Goal: Find specific page/section: Find specific page/section

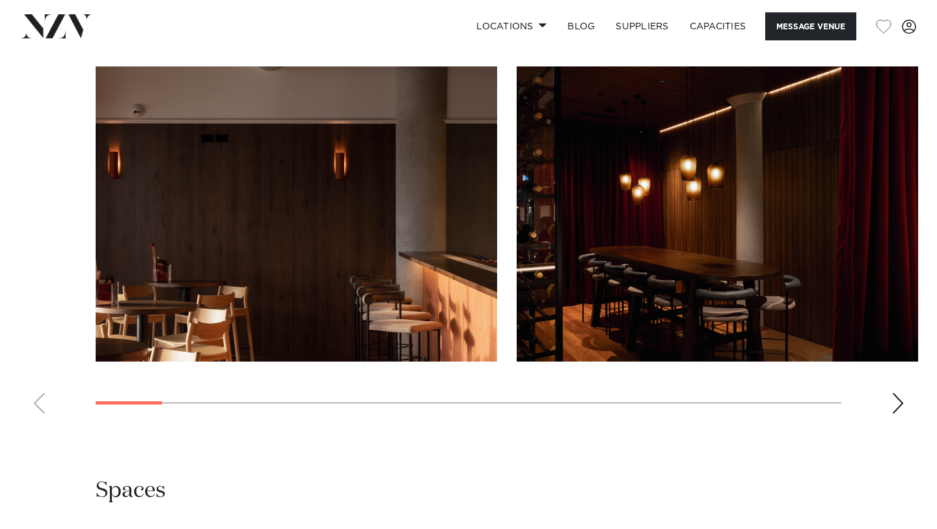
scroll to position [1268, 0]
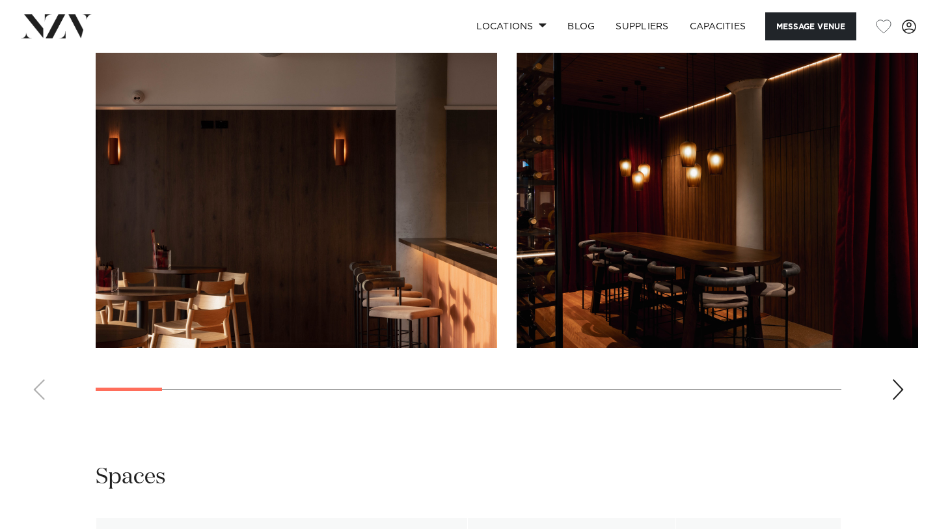
click at [902, 390] on div "Next slide" at bounding box center [898, 389] width 13 height 21
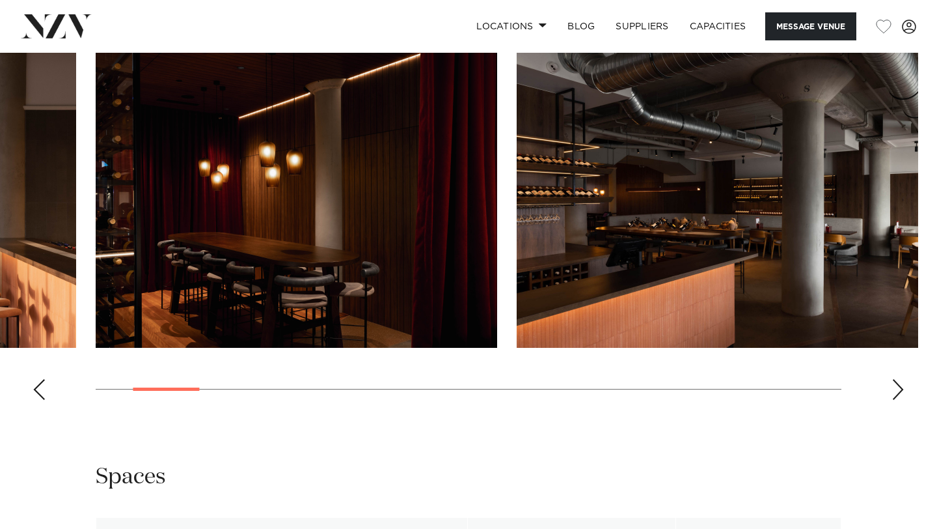
click at [902, 390] on div "Next slide" at bounding box center [898, 389] width 13 height 21
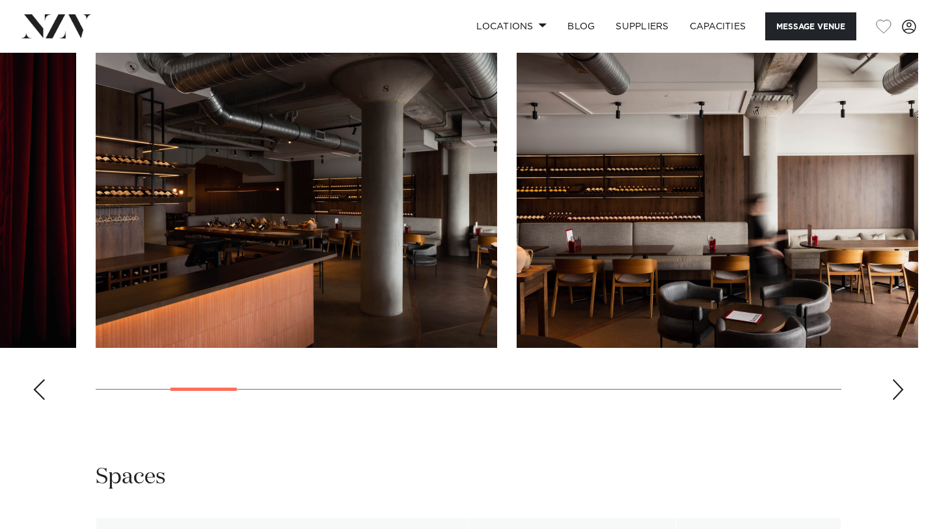
click at [902, 390] on div "Next slide" at bounding box center [898, 389] width 13 height 21
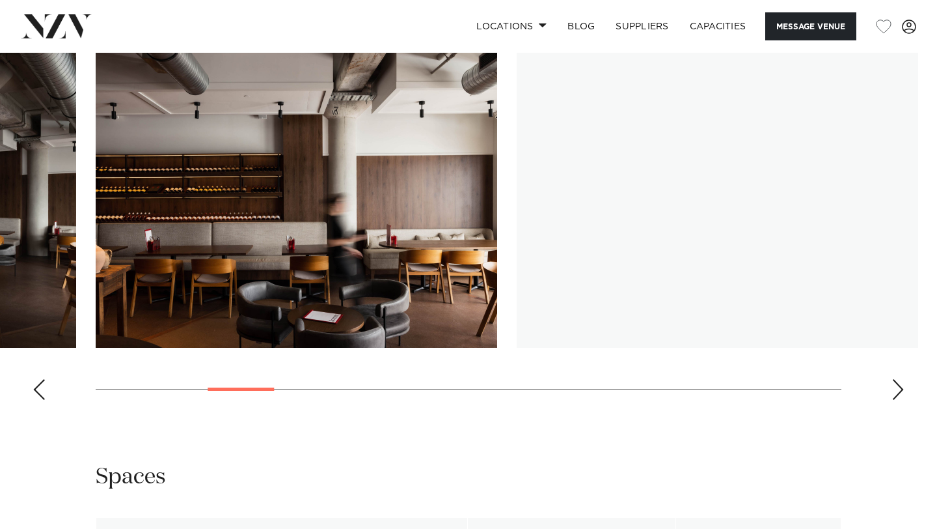
click at [902, 390] on div "Next slide" at bounding box center [898, 389] width 13 height 21
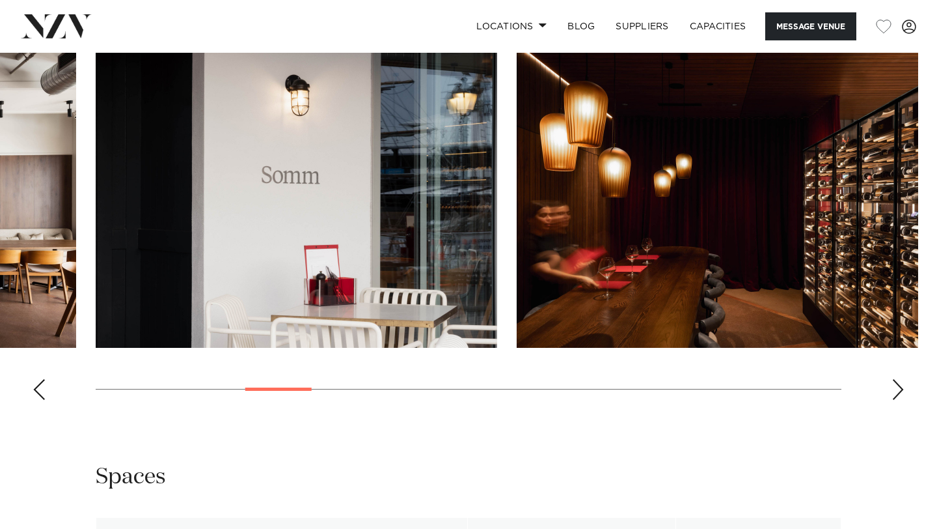
click at [901, 385] on div "Next slide" at bounding box center [898, 389] width 13 height 21
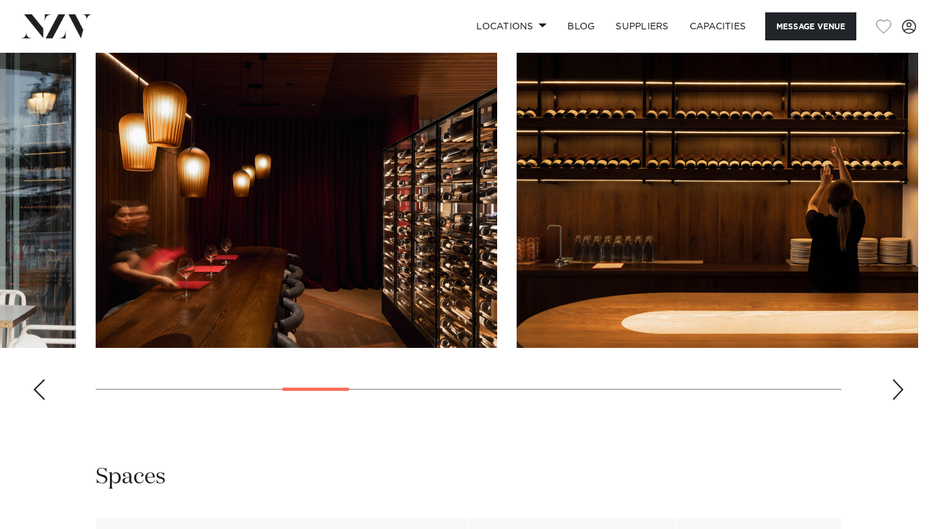
click at [901, 385] on div "Next slide" at bounding box center [898, 389] width 13 height 21
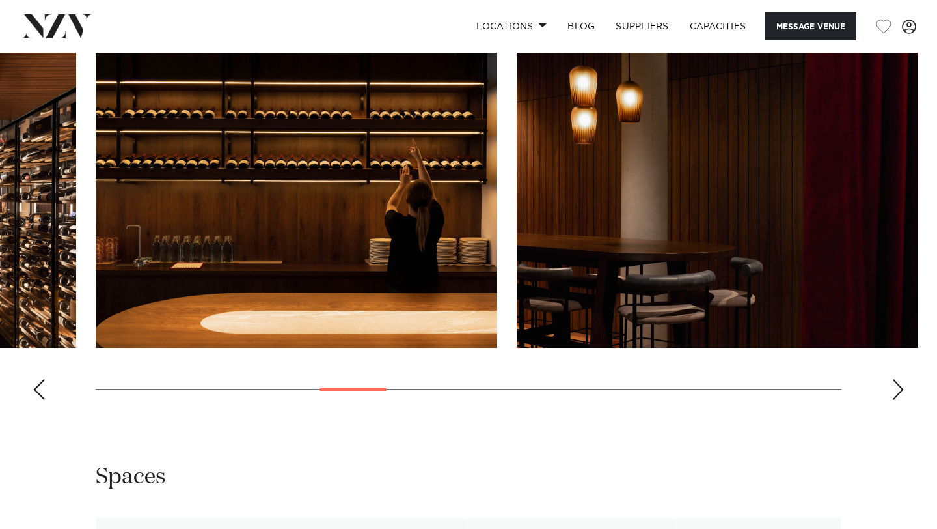
click at [901, 385] on div "Next slide" at bounding box center [898, 389] width 13 height 21
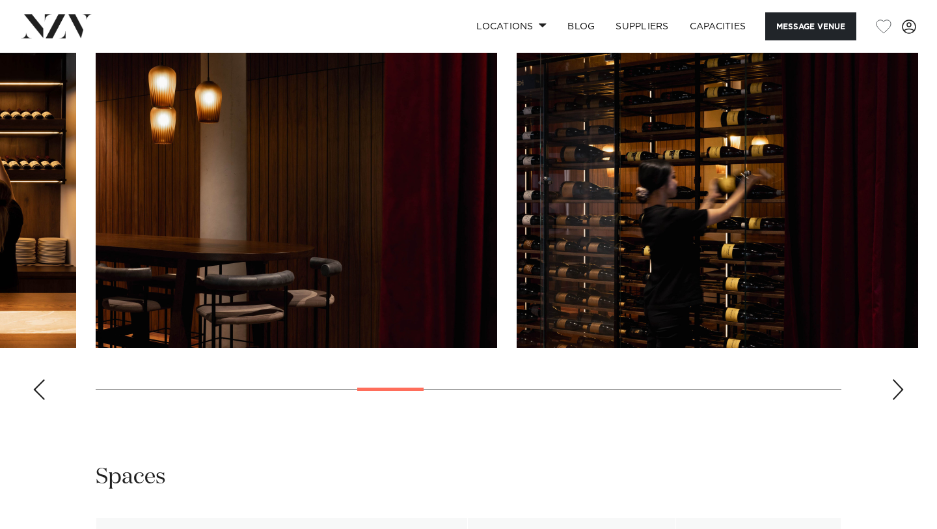
click at [901, 385] on div "Next slide" at bounding box center [898, 389] width 13 height 21
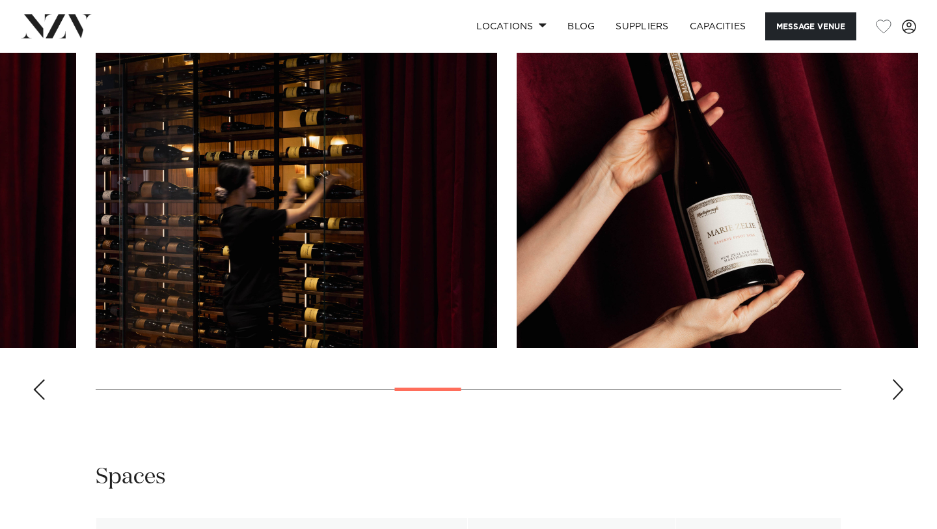
click at [901, 385] on div "Next slide" at bounding box center [898, 389] width 13 height 21
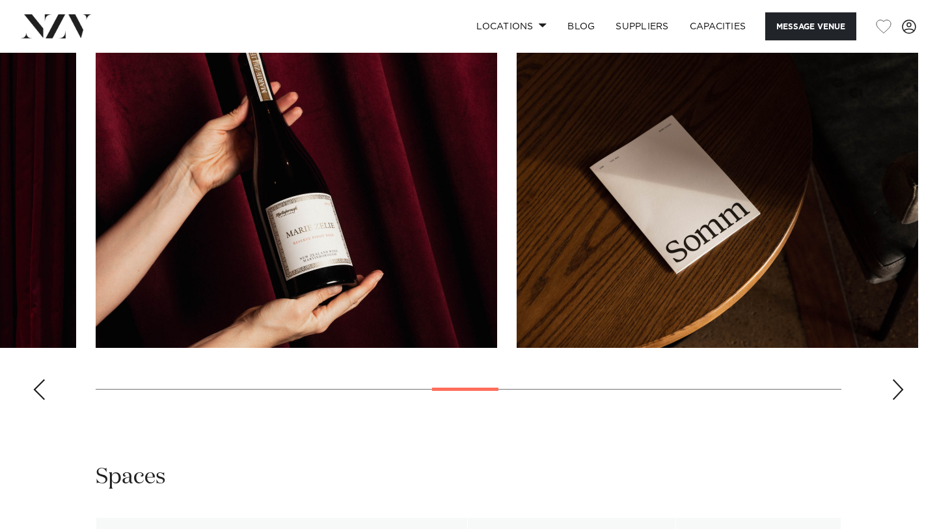
click at [901, 385] on div "Next slide" at bounding box center [898, 389] width 13 height 21
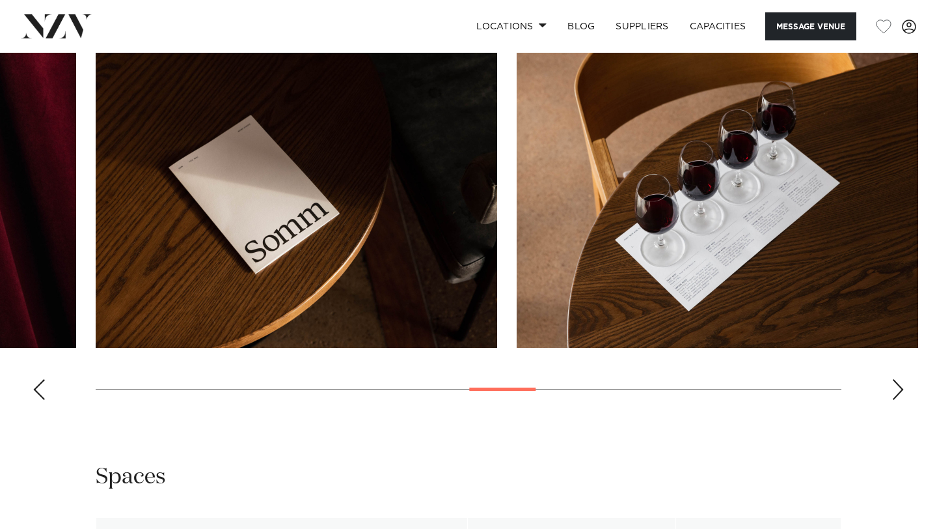
click at [901, 385] on div "Next slide" at bounding box center [898, 389] width 13 height 21
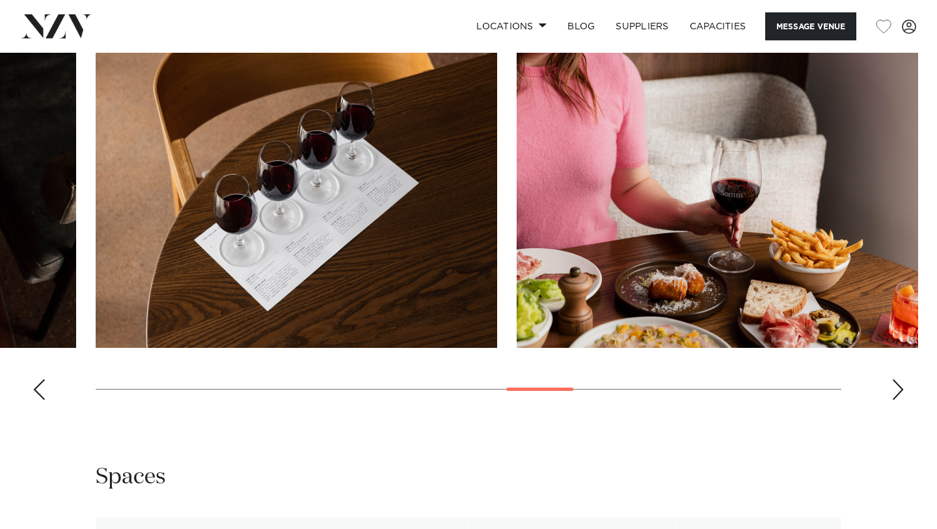
click at [901, 385] on div "Next slide" at bounding box center [898, 389] width 13 height 21
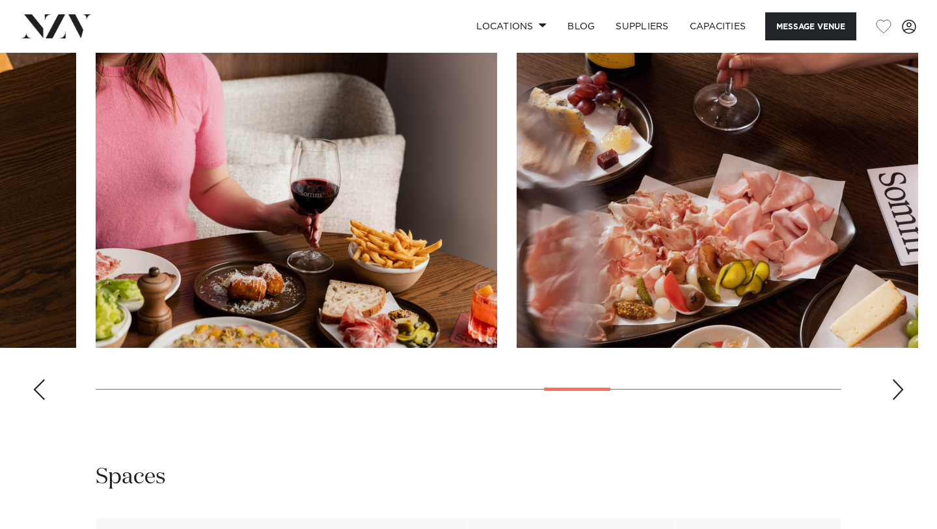
click at [901, 385] on div "Next slide" at bounding box center [898, 389] width 13 height 21
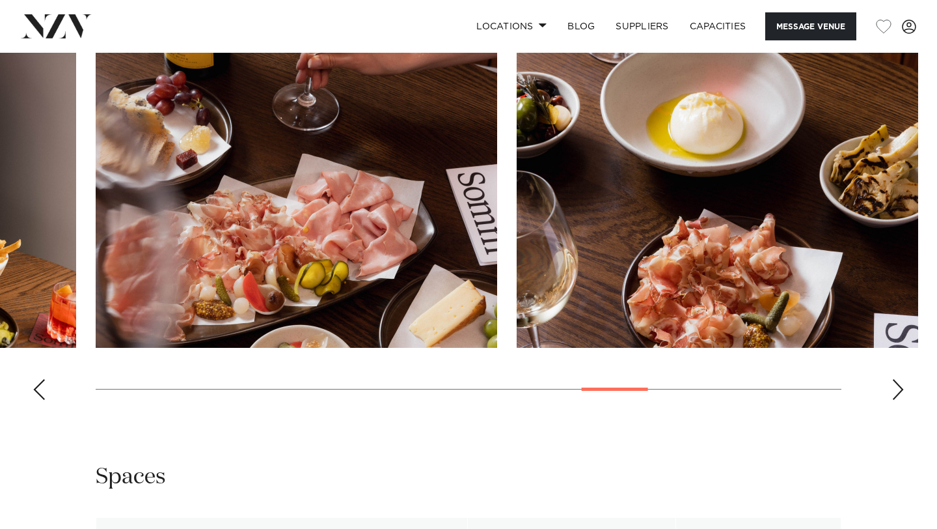
click at [901, 385] on div "Next slide" at bounding box center [898, 389] width 13 height 21
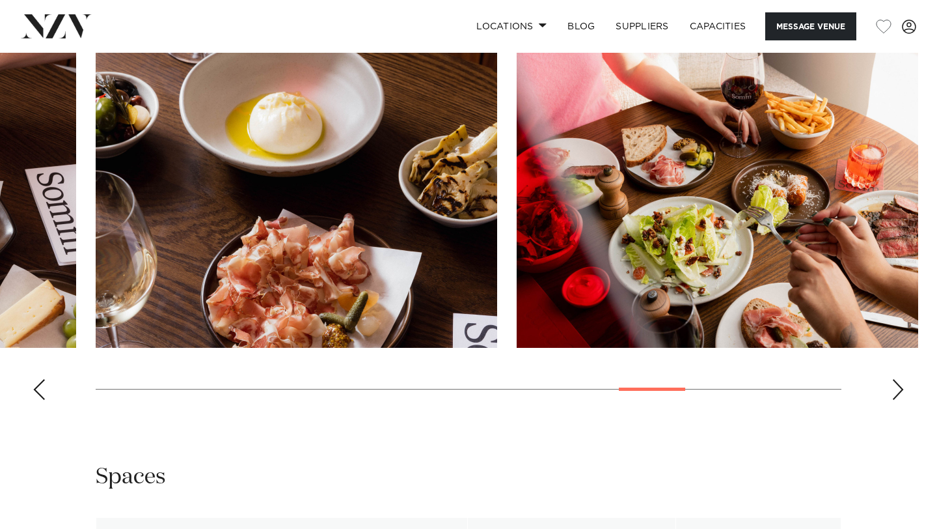
click at [901, 385] on div "Next slide" at bounding box center [898, 389] width 13 height 21
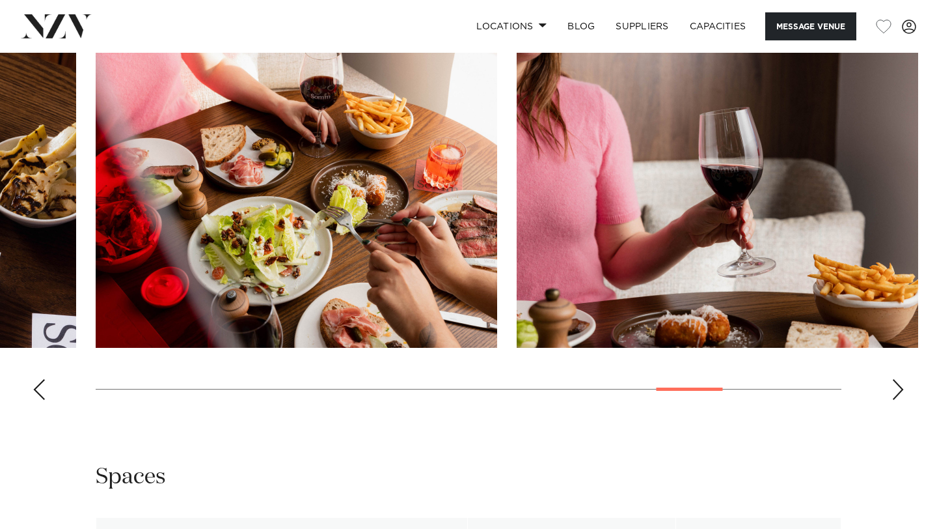
click at [901, 385] on div "Next slide" at bounding box center [898, 389] width 13 height 21
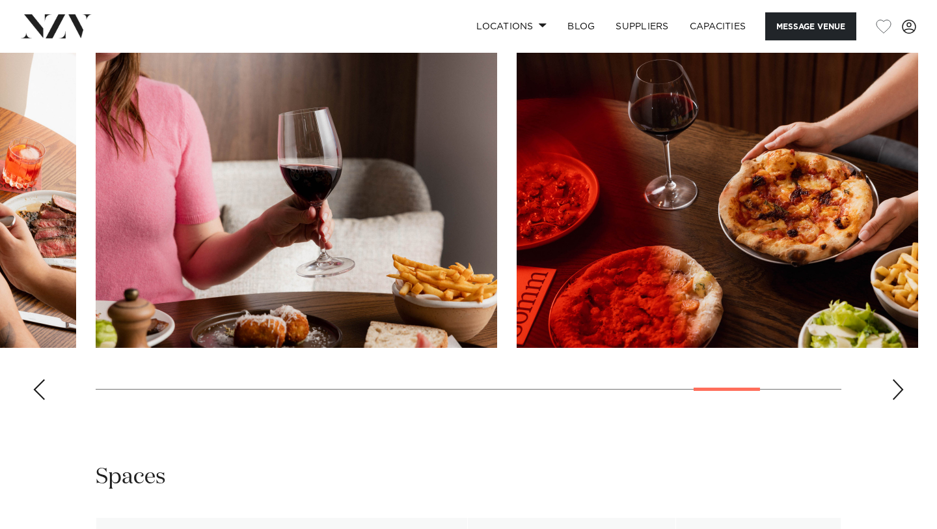
click at [901, 385] on div "Next slide" at bounding box center [898, 389] width 13 height 21
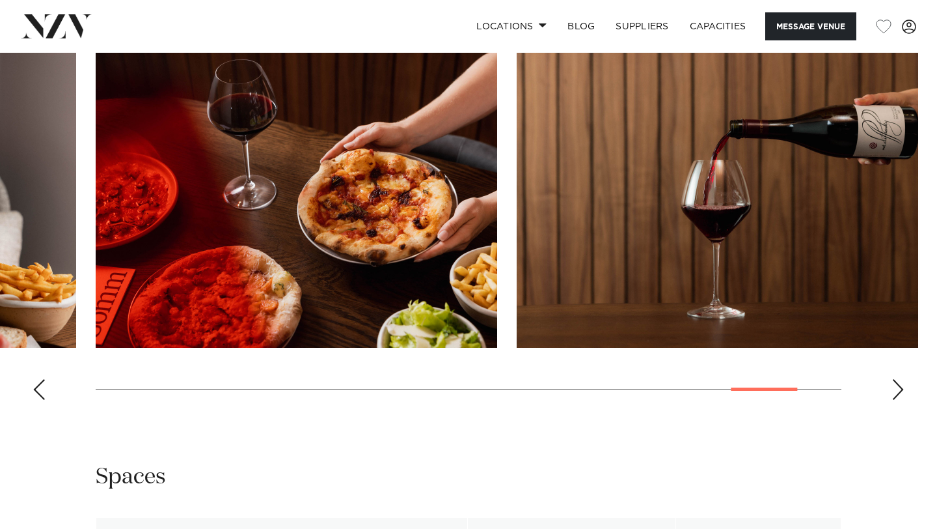
click at [901, 385] on div "Next slide" at bounding box center [898, 389] width 13 height 21
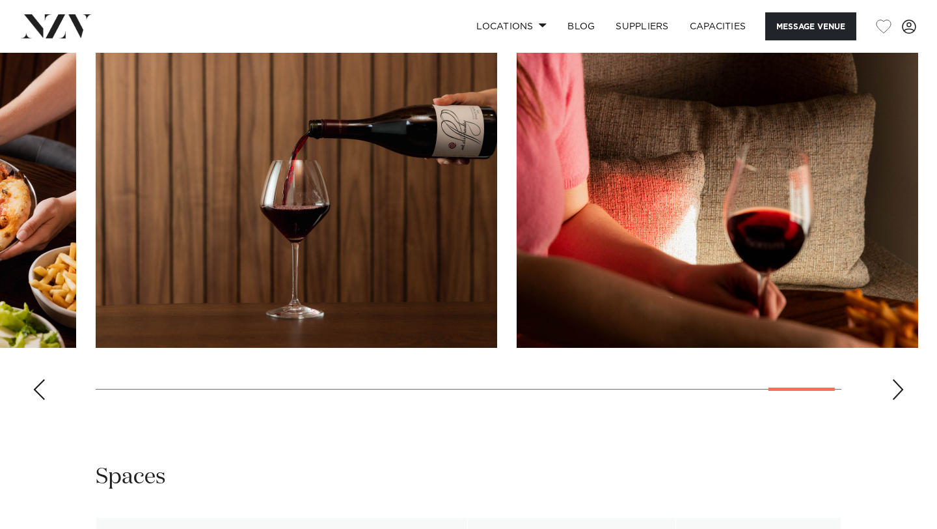
click at [49, 390] on swiper-container at bounding box center [468, 231] width 937 height 357
click at [39, 392] on div "Previous slide" at bounding box center [39, 389] width 13 height 21
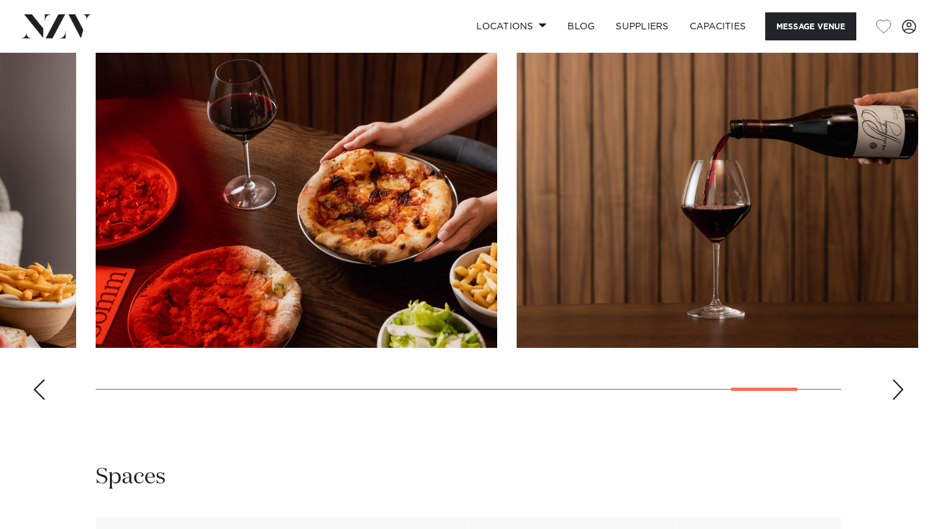
click at [39, 392] on div "Previous slide" at bounding box center [39, 389] width 13 height 21
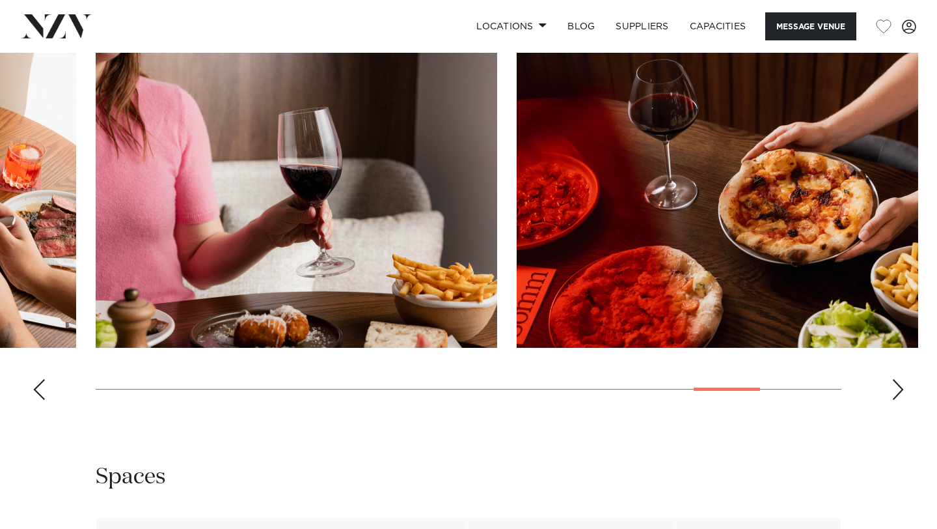
click at [39, 392] on div "Previous slide" at bounding box center [39, 389] width 13 height 21
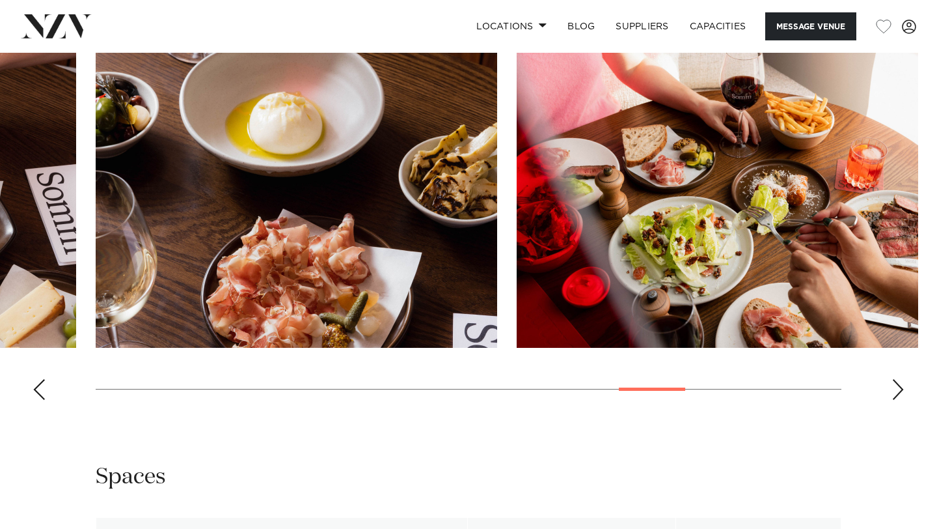
click at [39, 392] on div "Previous slide" at bounding box center [39, 389] width 13 height 21
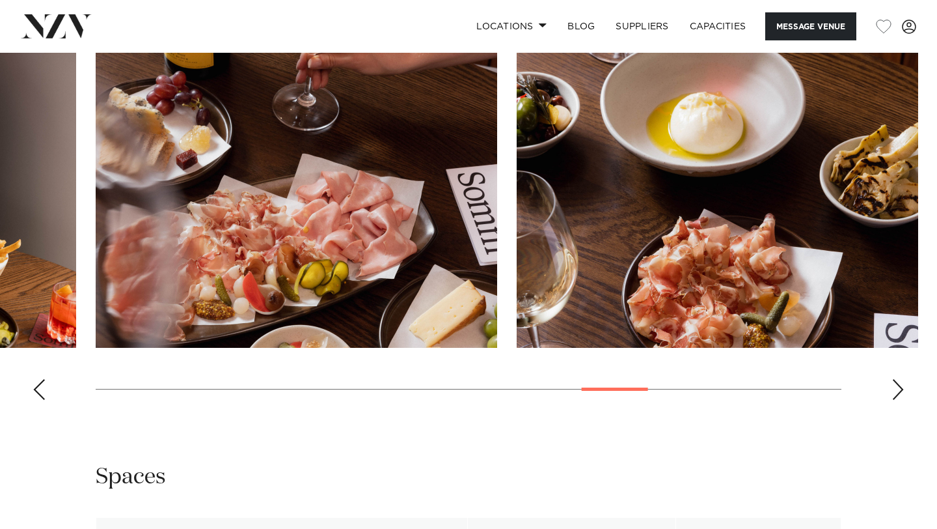
click at [39, 392] on div "Previous slide" at bounding box center [39, 389] width 13 height 21
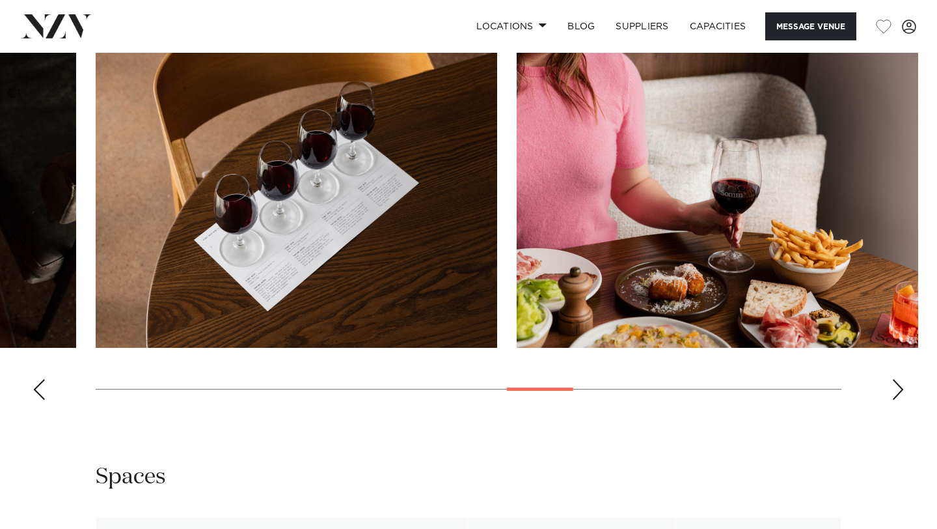
click at [39, 392] on div "Previous slide" at bounding box center [39, 389] width 13 height 21
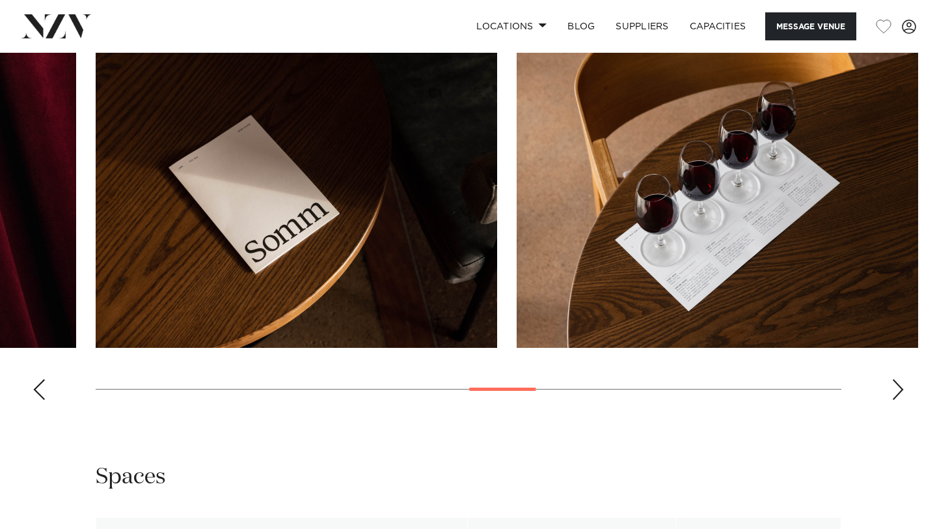
click at [39, 392] on div "Previous slide" at bounding box center [39, 389] width 13 height 21
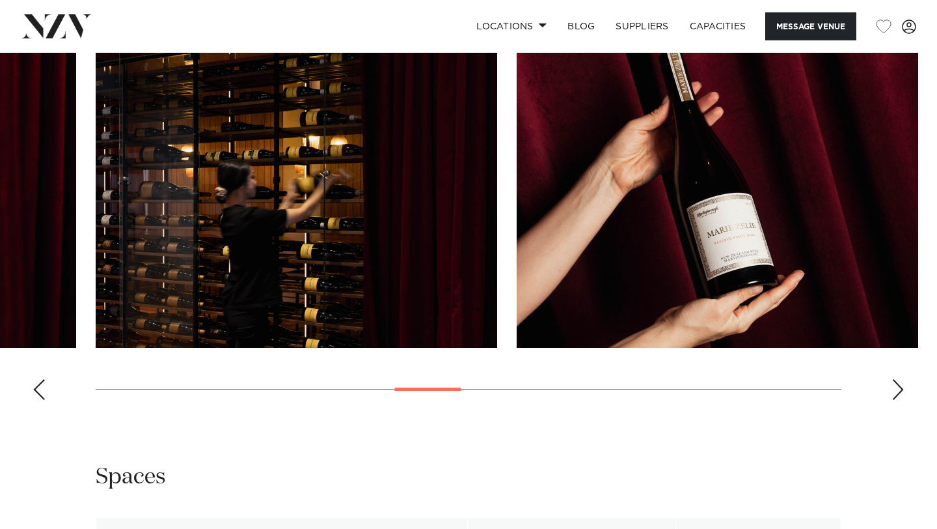
click at [39, 392] on div "Previous slide" at bounding box center [39, 389] width 13 height 21
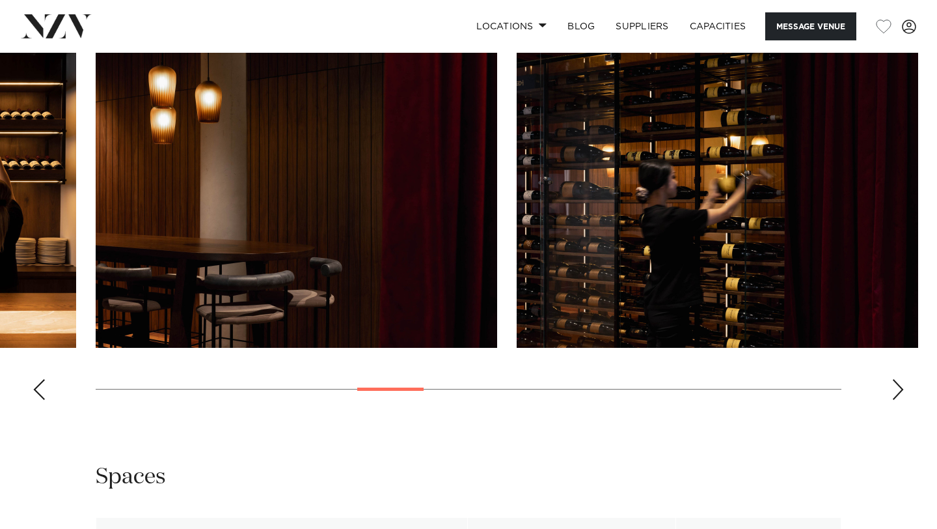
click at [39, 392] on div "Previous slide" at bounding box center [39, 389] width 13 height 21
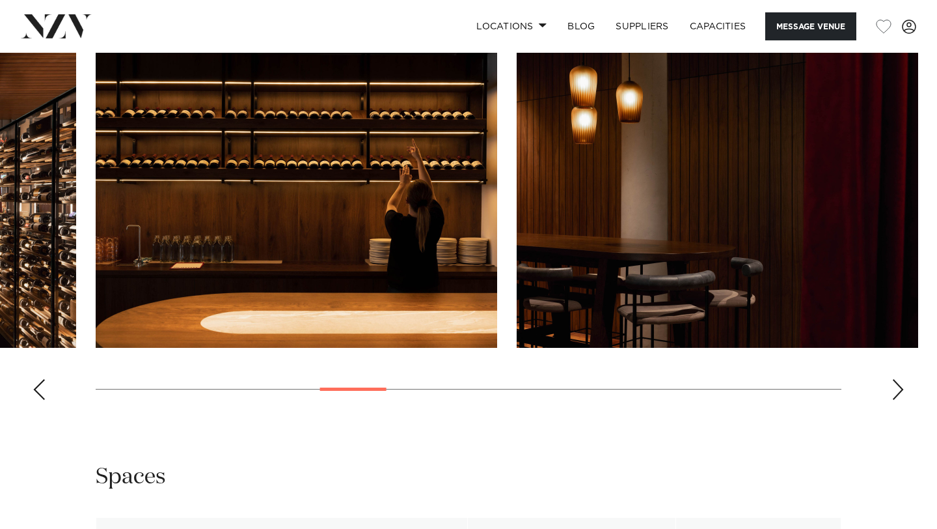
click at [39, 392] on div "Previous slide" at bounding box center [39, 389] width 13 height 21
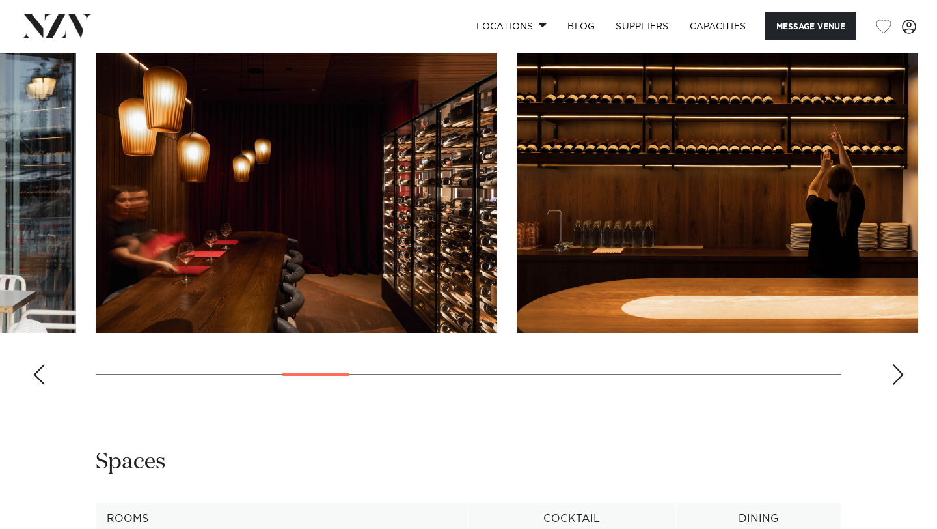
scroll to position [1288, 0]
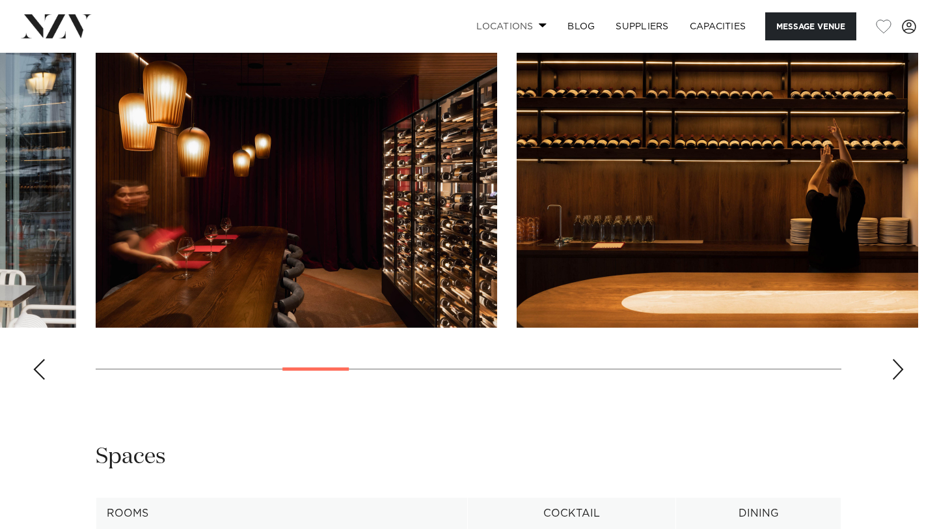
click at [539, 25] on span at bounding box center [543, 25] width 8 height 5
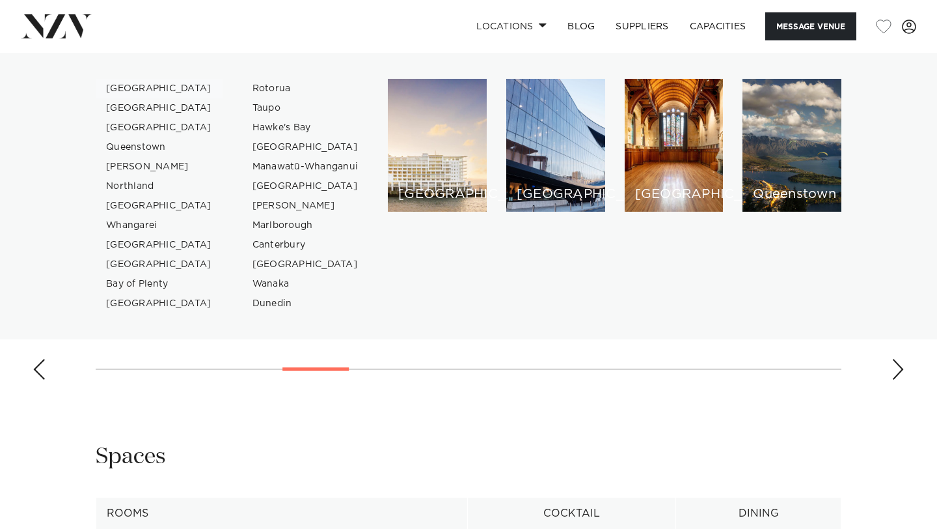
click at [128, 85] on link "[GEOGRAPHIC_DATA]" at bounding box center [159, 89] width 127 height 20
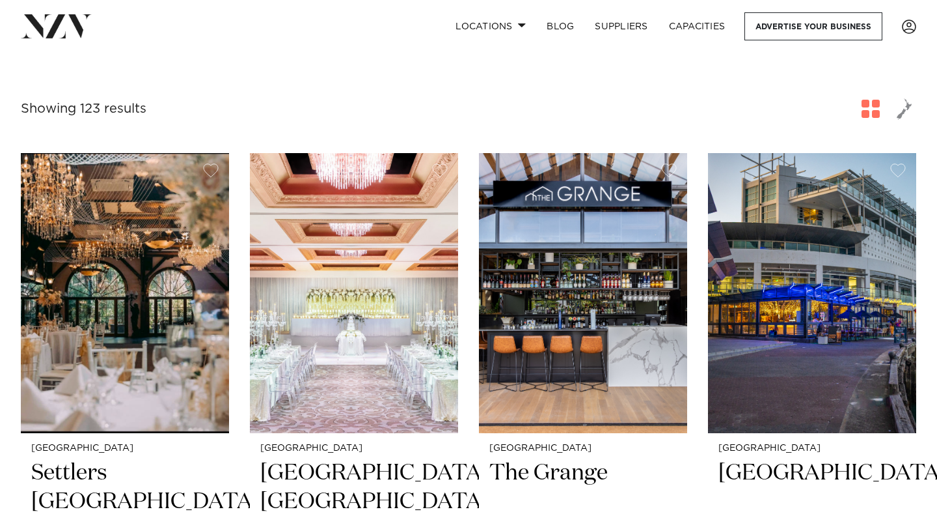
scroll to position [287, 0]
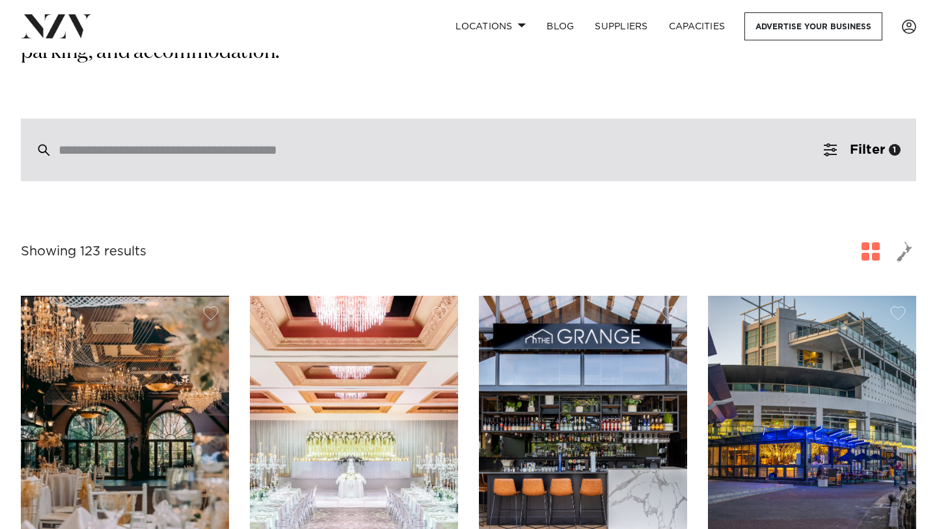
click at [334, 143] on input "search" at bounding box center [441, 150] width 765 height 14
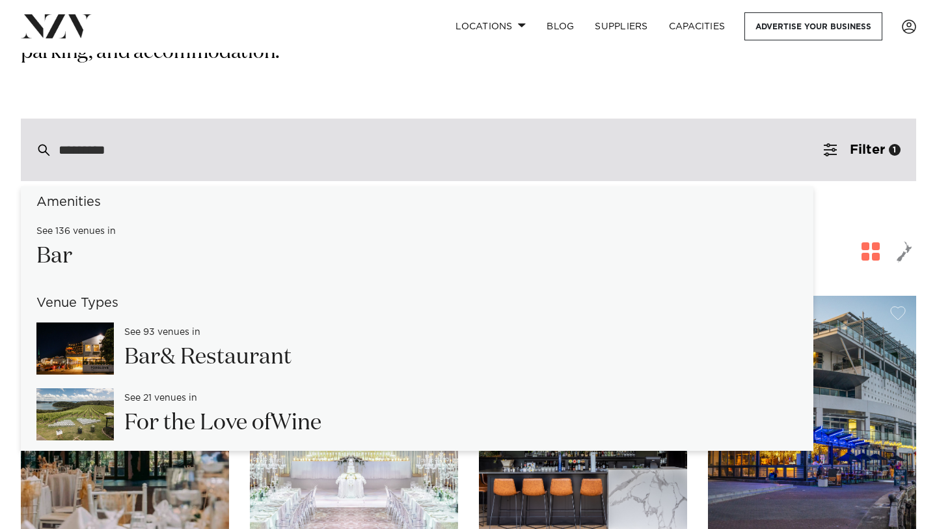
scroll to position [0, 0]
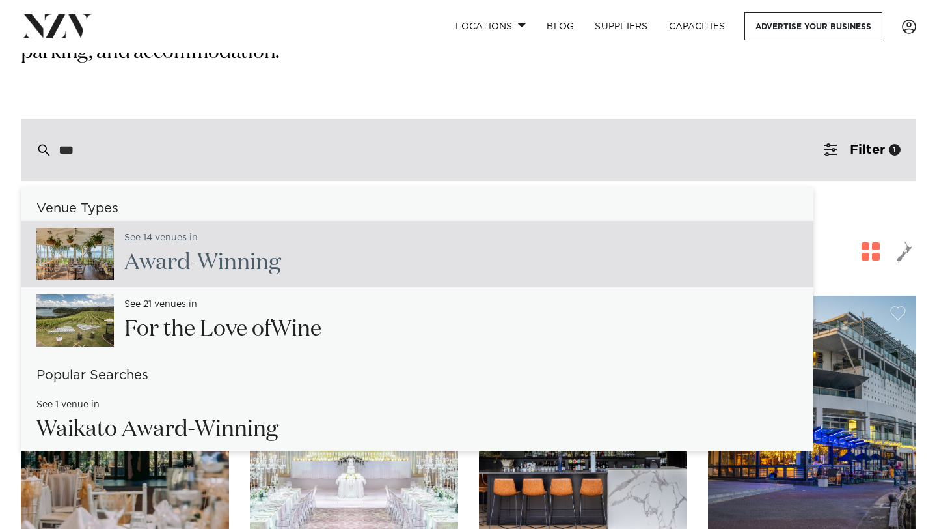
type input "****"
type input "**********"
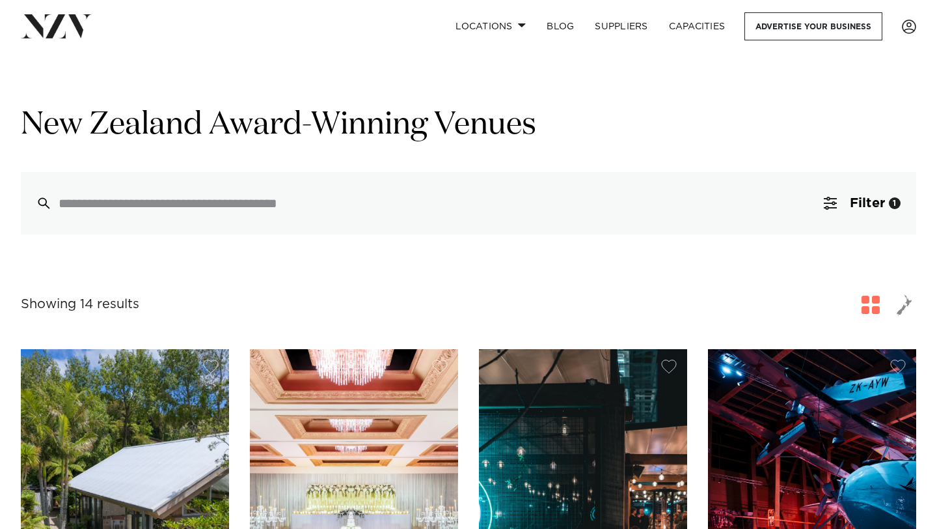
click at [227, 199] on input "search" at bounding box center [441, 203] width 765 height 14
type input "*"
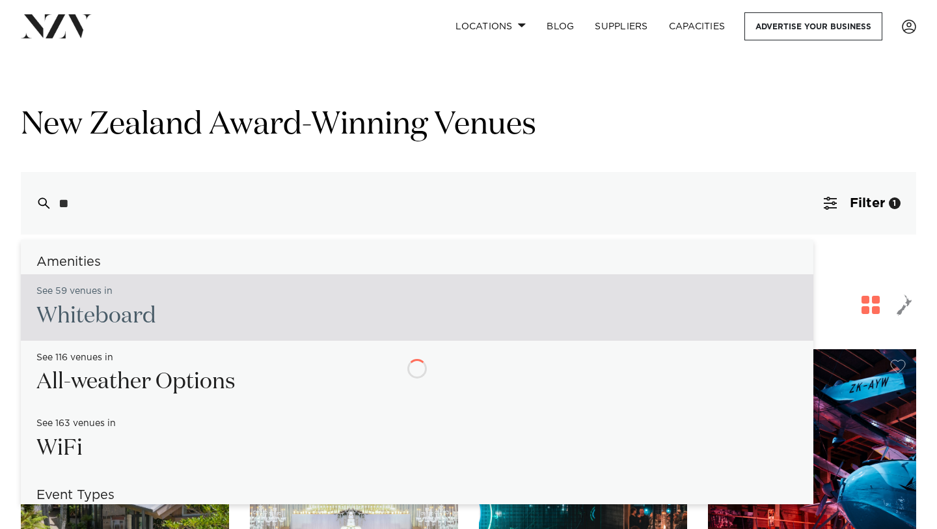
type input "*"
type input "****"
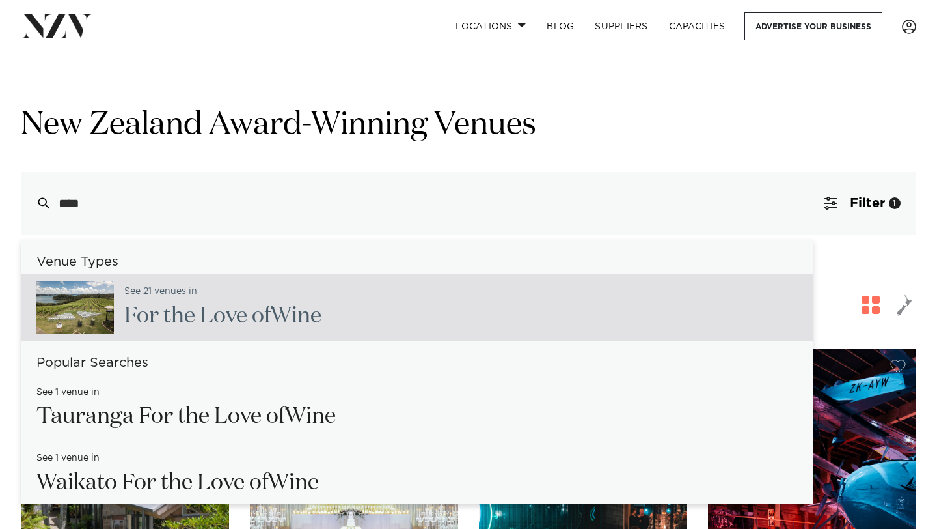
type input "**********"
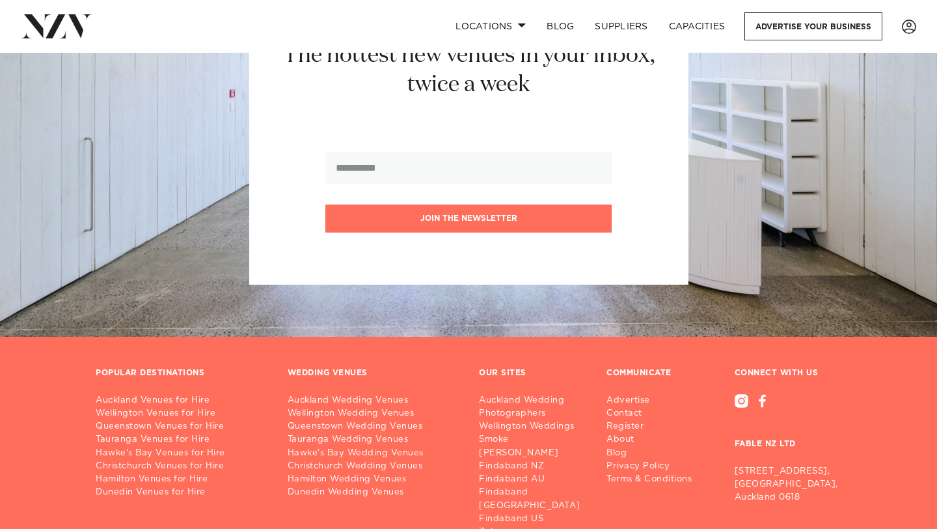
scroll to position [3902, 0]
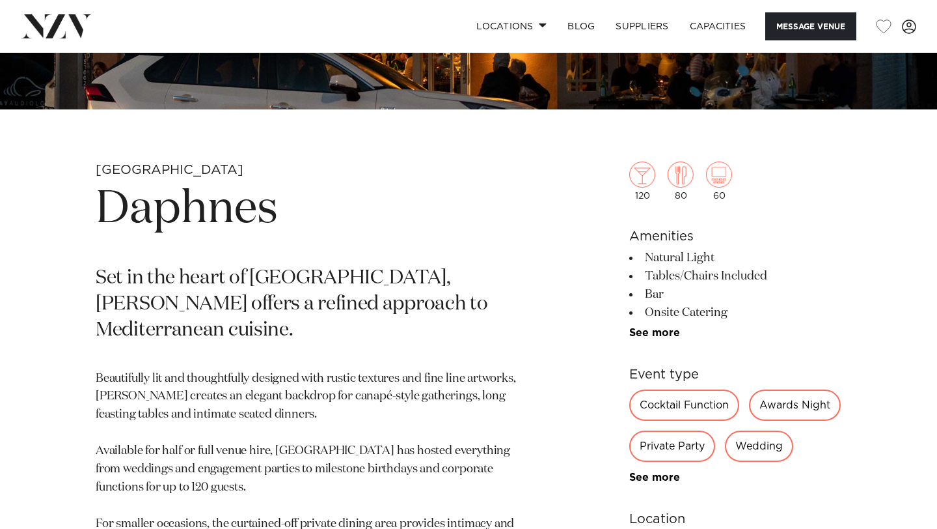
scroll to position [381, 0]
